Goal: Task Accomplishment & Management: Use online tool/utility

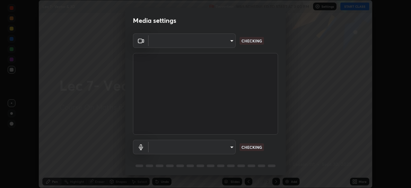
scroll to position [23, 0]
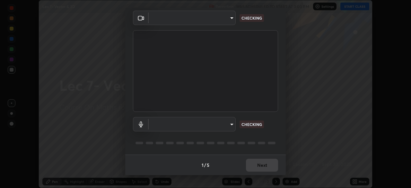
type input "a17bcbb42032d38a161d8b634044fc92f1b5a35c8046609e00d91205918d13dc"
type input "communications"
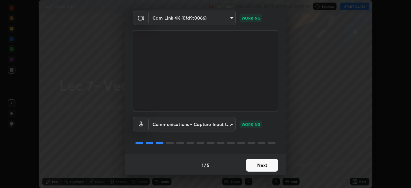
click at [263, 165] on button "Next" at bounding box center [262, 165] width 32 height 13
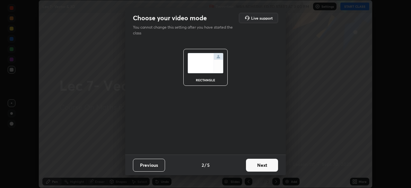
scroll to position [0, 0]
click at [264, 166] on button "Next" at bounding box center [262, 165] width 32 height 13
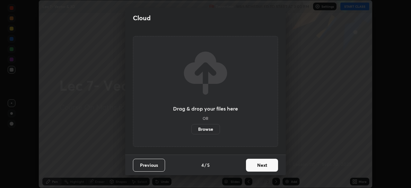
click at [265, 164] on button "Next" at bounding box center [262, 165] width 32 height 13
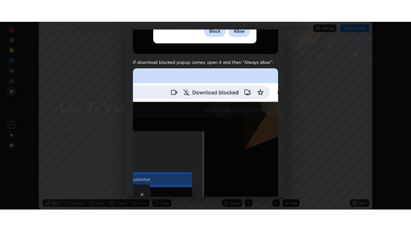
scroll to position [154, 0]
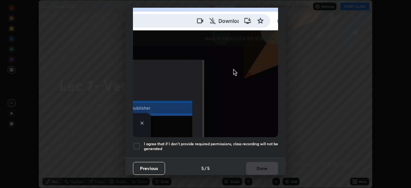
click at [260, 141] on h5 "I agree that if I don't provide required permissions, class recording will not …" at bounding box center [211, 146] width 134 height 10
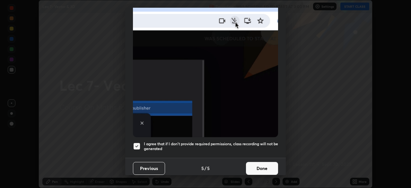
click at [263, 163] on button "Done" at bounding box center [262, 168] width 32 height 13
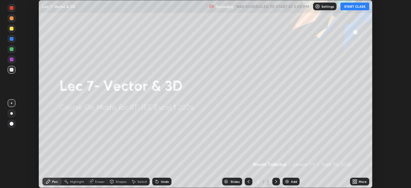
click at [354, 7] on button "START CLASS" at bounding box center [354, 7] width 29 height 8
click at [360, 183] on div "More" at bounding box center [359, 182] width 19 height 8
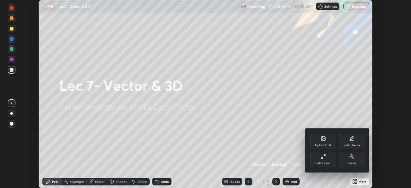
click at [325, 159] on div "Full screen" at bounding box center [324, 159] width 26 height 15
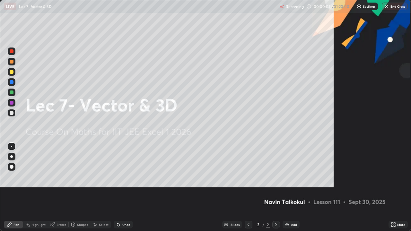
scroll to position [231, 411]
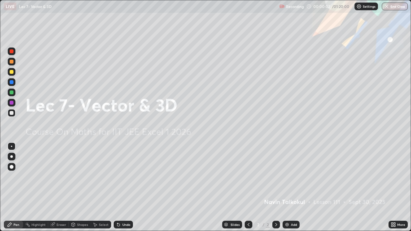
click at [292, 188] on div "Add" at bounding box center [294, 224] width 6 height 3
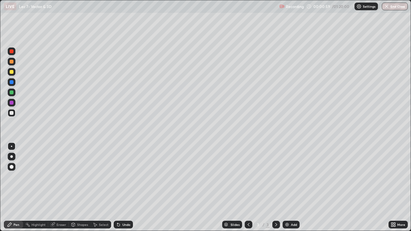
click at [125, 188] on div "Undo" at bounding box center [126, 224] width 8 height 3
click at [289, 188] on div "Add" at bounding box center [291, 225] width 17 height 8
click at [248, 188] on icon at bounding box center [248, 224] width 5 height 5
click at [275, 188] on icon at bounding box center [276, 224] width 5 height 5
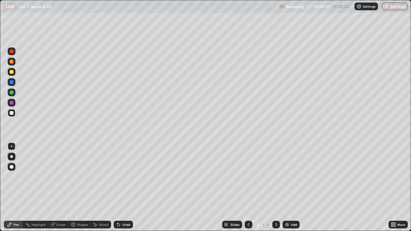
click at [247, 188] on icon at bounding box center [248, 224] width 5 height 5
click at [275, 188] on icon at bounding box center [276, 224] width 2 height 3
click at [122, 188] on div "Undo" at bounding box center [126, 224] width 8 height 3
click at [250, 188] on icon at bounding box center [248, 224] width 5 height 5
click at [276, 188] on icon at bounding box center [276, 224] width 2 height 3
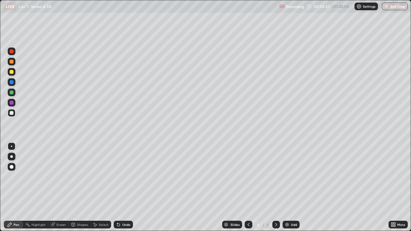
click at [248, 188] on icon at bounding box center [249, 224] width 2 height 3
click at [276, 188] on icon at bounding box center [276, 224] width 5 height 5
click at [248, 188] on icon at bounding box center [248, 224] width 5 height 5
click at [276, 188] on icon at bounding box center [276, 224] width 5 height 5
click at [248, 188] on icon at bounding box center [248, 224] width 5 height 5
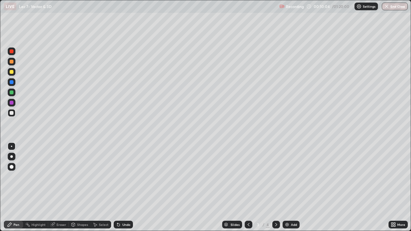
click at [274, 188] on icon at bounding box center [276, 224] width 5 height 5
click at [287, 188] on img at bounding box center [287, 224] width 5 height 5
click at [123, 188] on div "Undo" at bounding box center [126, 224] width 8 height 3
click at [124, 188] on div "Undo" at bounding box center [126, 224] width 8 height 3
click at [292, 188] on div "Add" at bounding box center [294, 224] width 6 height 3
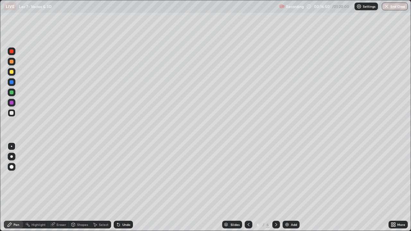
click at [249, 188] on icon at bounding box center [248, 224] width 5 height 5
click at [274, 188] on icon at bounding box center [276, 224] width 5 height 5
click at [248, 188] on icon at bounding box center [249, 224] width 2 height 3
click at [276, 188] on icon at bounding box center [276, 224] width 5 height 5
click at [250, 188] on icon at bounding box center [248, 224] width 5 height 5
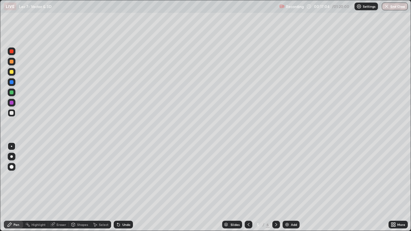
click at [276, 188] on icon at bounding box center [276, 224] width 5 height 5
click at [248, 188] on icon at bounding box center [248, 224] width 5 height 5
click at [249, 188] on icon at bounding box center [248, 224] width 5 height 5
click at [274, 188] on icon at bounding box center [276, 224] width 5 height 5
click at [275, 188] on icon at bounding box center [276, 224] width 2 height 3
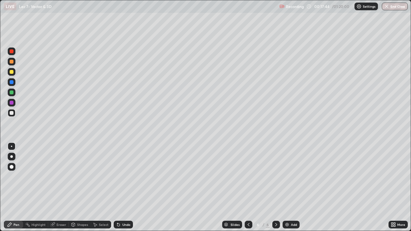
click at [246, 188] on icon at bounding box center [248, 224] width 5 height 5
click at [276, 188] on icon at bounding box center [276, 224] width 2 height 3
click at [247, 188] on icon at bounding box center [248, 224] width 5 height 5
click at [276, 188] on icon at bounding box center [276, 224] width 5 height 5
click at [287, 188] on img at bounding box center [287, 224] width 5 height 5
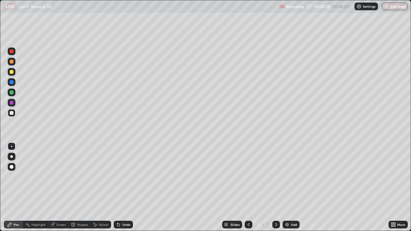
click at [63, 188] on div "Eraser" at bounding box center [62, 224] width 10 height 3
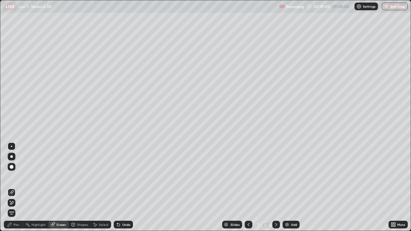
click at [101, 188] on div "Select" at bounding box center [104, 224] width 10 height 3
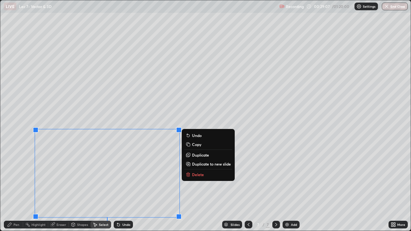
click at [19, 188] on div "Pen" at bounding box center [13, 225] width 19 height 8
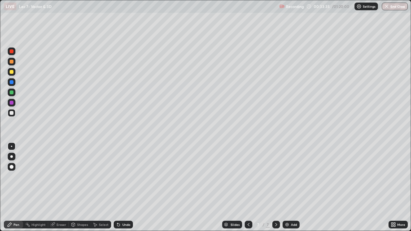
click at [125, 188] on div "Undo" at bounding box center [123, 225] width 19 height 8
click at [250, 188] on icon at bounding box center [248, 224] width 5 height 5
click at [277, 188] on div at bounding box center [276, 225] width 8 height 8
click at [291, 188] on div "Add" at bounding box center [294, 224] width 6 height 3
click at [248, 188] on icon at bounding box center [248, 224] width 5 height 5
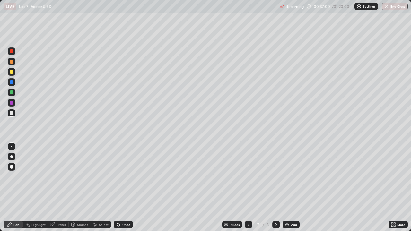
click at [64, 188] on div "Eraser" at bounding box center [62, 224] width 10 height 3
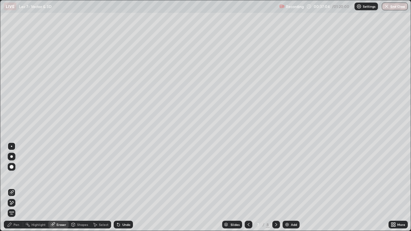
click at [19, 188] on div "Pen" at bounding box center [13, 225] width 19 height 8
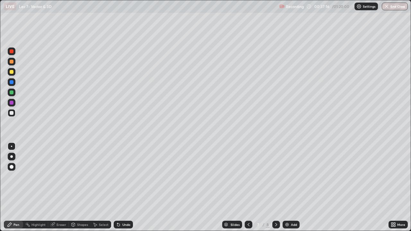
click at [276, 188] on icon at bounding box center [276, 224] width 5 height 5
click at [248, 188] on icon at bounding box center [249, 224] width 2 height 3
click at [249, 188] on icon at bounding box center [248, 224] width 5 height 5
click at [248, 188] on icon at bounding box center [248, 224] width 5 height 5
click at [278, 188] on icon at bounding box center [276, 224] width 5 height 5
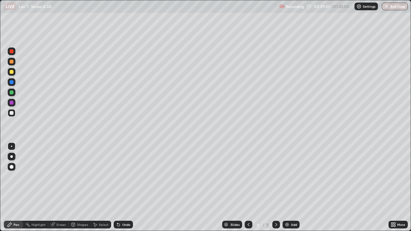
click at [248, 188] on icon at bounding box center [248, 224] width 5 height 5
click at [246, 188] on icon at bounding box center [248, 224] width 5 height 5
click at [276, 188] on icon at bounding box center [276, 224] width 5 height 5
click at [276, 188] on div at bounding box center [276, 224] width 8 height 13
click at [274, 188] on icon at bounding box center [276, 224] width 5 height 5
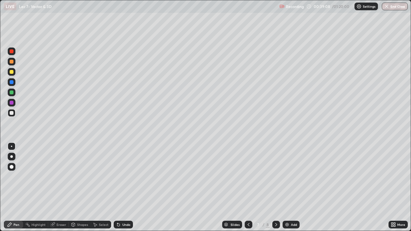
click at [276, 188] on icon at bounding box center [276, 224] width 5 height 5
click at [122, 188] on div "Undo" at bounding box center [123, 225] width 19 height 8
click at [123, 188] on div "Undo" at bounding box center [123, 225] width 19 height 8
click at [122, 188] on div "Undo" at bounding box center [126, 224] width 8 height 3
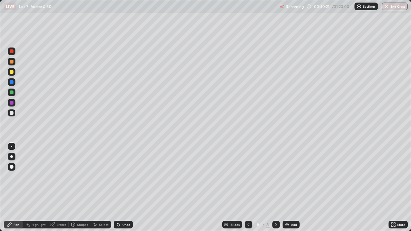
click at [123, 188] on div "Undo" at bounding box center [123, 225] width 19 height 8
click at [123, 188] on div "Undo" at bounding box center [126, 224] width 8 height 3
click at [122, 188] on div "Undo" at bounding box center [123, 225] width 19 height 8
click at [123, 188] on div "Undo" at bounding box center [123, 225] width 19 height 8
click at [124, 188] on div "Undo" at bounding box center [123, 225] width 19 height 8
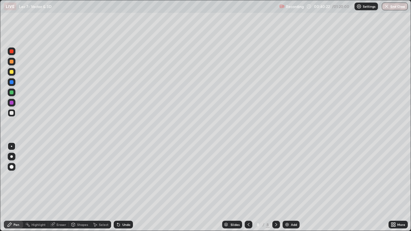
click at [124, 188] on div "Undo" at bounding box center [123, 225] width 19 height 8
click at [125, 188] on div "Undo" at bounding box center [123, 225] width 19 height 8
click at [124, 188] on div "Undo" at bounding box center [123, 225] width 19 height 8
click at [123, 188] on div "Undo" at bounding box center [123, 225] width 19 height 8
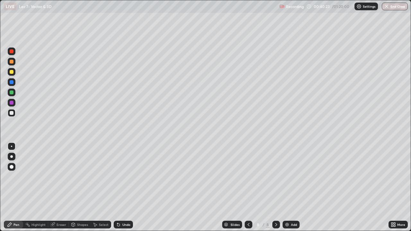
click at [123, 188] on div "Undo" at bounding box center [126, 224] width 8 height 3
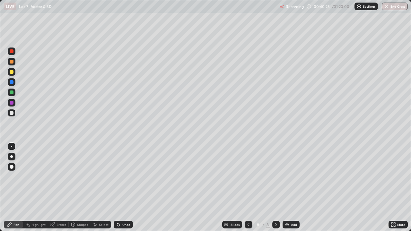
click at [122, 188] on div "Undo" at bounding box center [123, 225] width 19 height 8
click at [122, 188] on div "Undo" at bounding box center [126, 224] width 8 height 3
click at [122, 188] on div "Undo" at bounding box center [123, 225] width 19 height 8
click at [122, 188] on div "Undo" at bounding box center [126, 224] width 8 height 3
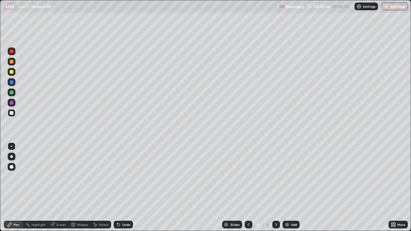
click at [122, 188] on div "Undo" at bounding box center [126, 224] width 8 height 3
click at [123, 188] on div "Undo" at bounding box center [126, 224] width 8 height 3
click at [292, 188] on div "Add" at bounding box center [294, 224] width 6 height 3
click at [248, 188] on icon at bounding box center [249, 224] width 2 height 3
click at [276, 188] on icon at bounding box center [276, 224] width 5 height 5
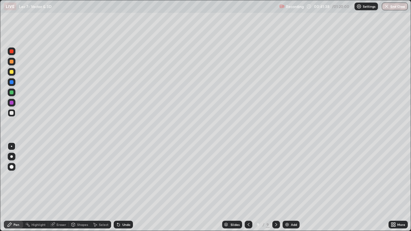
click at [248, 188] on icon at bounding box center [248, 224] width 5 height 5
click at [275, 188] on icon at bounding box center [276, 224] width 5 height 5
click at [248, 188] on icon at bounding box center [248, 224] width 5 height 5
click at [276, 188] on icon at bounding box center [276, 224] width 5 height 5
click at [249, 188] on icon at bounding box center [248, 224] width 5 height 5
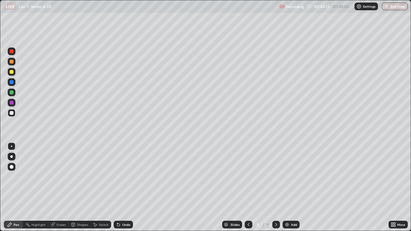
click at [275, 188] on icon at bounding box center [276, 224] width 5 height 5
click at [286, 188] on img at bounding box center [287, 224] width 5 height 5
click at [125, 188] on div "Undo" at bounding box center [126, 224] width 8 height 3
click at [123, 188] on div "Undo" at bounding box center [126, 224] width 8 height 3
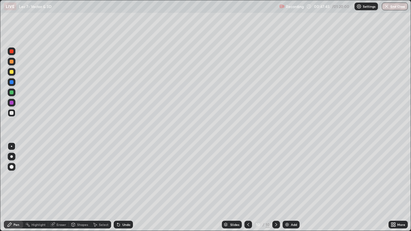
click at [128, 188] on div "Undo" at bounding box center [126, 224] width 8 height 3
click at [123, 188] on div "Undo" at bounding box center [126, 224] width 8 height 3
click at [121, 188] on div "Undo" at bounding box center [123, 225] width 19 height 8
click at [289, 188] on div "Add" at bounding box center [291, 225] width 17 height 8
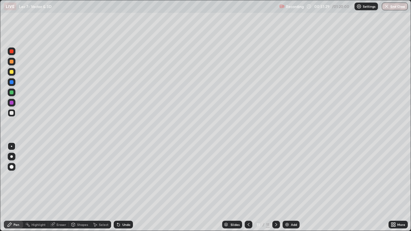
click at [248, 188] on icon at bounding box center [248, 224] width 5 height 5
click at [277, 188] on icon at bounding box center [276, 224] width 5 height 5
click at [248, 188] on icon at bounding box center [248, 224] width 5 height 5
click at [275, 188] on icon at bounding box center [276, 224] width 2 height 3
click at [248, 188] on icon at bounding box center [248, 224] width 5 height 5
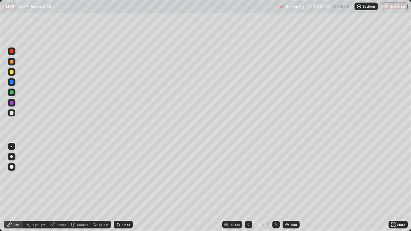
click at [275, 188] on icon at bounding box center [276, 224] width 5 height 5
click at [293, 188] on div "Add" at bounding box center [294, 224] width 6 height 3
click at [127, 188] on div "Undo" at bounding box center [126, 224] width 8 height 3
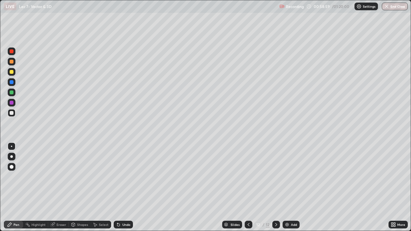
click at [126, 188] on div "Undo" at bounding box center [126, 224] width 8 height 3
click at [291, 188] on div "Add" at bounding box center [294, 224] width 6 height 3
click at [249, 188] on icon at bounding box center [248, 224] width 5 height 5
click at [276, 188] on icon at bounding box center [276, 224] width 5 height 5
click at [248, 188] on icon at bounding box center [248, 224] width 5 height 5
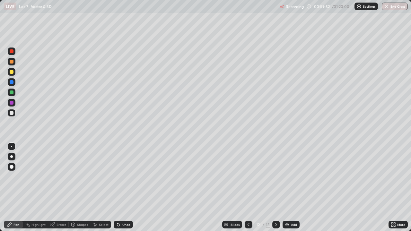
click at [277, 188] on div at bounding box center [276, 225] width 8 height 8
click at [248, 188] on icon at bounding box center [248, 224] width 5 height 5
click at [273, 188] on div at bounding box center [276, 225] width 8 height 8
click at [54, 188] on icon at bounding box center [53, 224] width 4 height 3
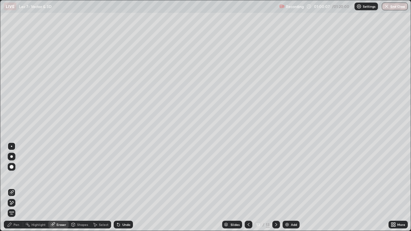
click at [18, 188] on div "Pen" at bounding box center [16, 224] width 6 height 3
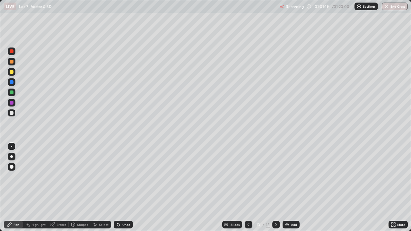
click at [248, 188] on icon at bounding box center [248, 224] width 5 height 5
click at [276, 188] on icon at bounding box center [276, 224] width 5 height 5
click at [248, 188] on icon at bounding box center [249, 224] width 2 height 3
click at [276, 188] on icon at bounding box center [276, 224] width 2 height 3
click at [126, 188] on div "Undo" at bounding box center [126, 224] width 8 height 3
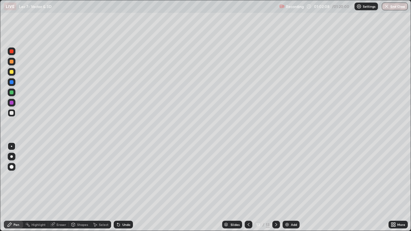
click at [248, 188] on icon at bounding box center [248, 224] width 5 height 5
click at [275, 188] on icon at bounding box center [276, 224] width 5 height 5
click at [291, 188] on div "Add" at bounding box center [294, 224] width 6 height 3
click at [127, 188] on div "Undo" at bounding box center [126, 224] width 8 height 3
click at [125, 188] on div "Undo" at bounding box center [123, 225] width 19 height 8
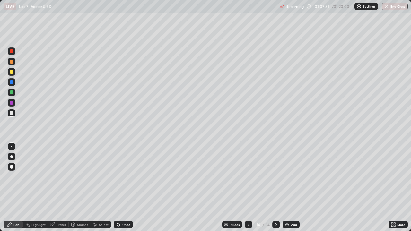
click at [126, 188] on div "Undo" at bounding box center [126, 224] width 8 height 3
click at [123, 188] on div "Undo" at bounding box center [126, 224] width 8 height 3
click at [127, 188] on div "Undo" at bounding box center [126, 224] width 8 height 3
click at [130, 188] on div "Undo" at bounding box center [123, 225] width 19 height 8
click at [126, 188] on div "Undo" at bounding box center [126, 224] width 8 height 3
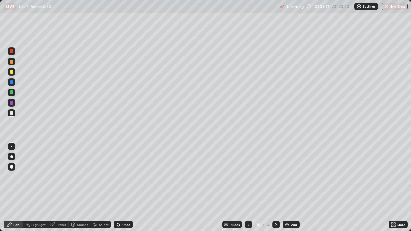
click at [125, 188] on div "Undo" at bounding box center [126, 224] width 8 height 3
click at [385, 7] on img "button" at bounding box center [386, 6] width 5 height 5
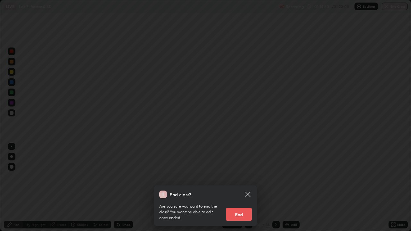
click at [241, 188] on button "End" at bounding box center [239, 214] width 26 height 13
